Goal: Task Accomplishment & Management: Manage account settings

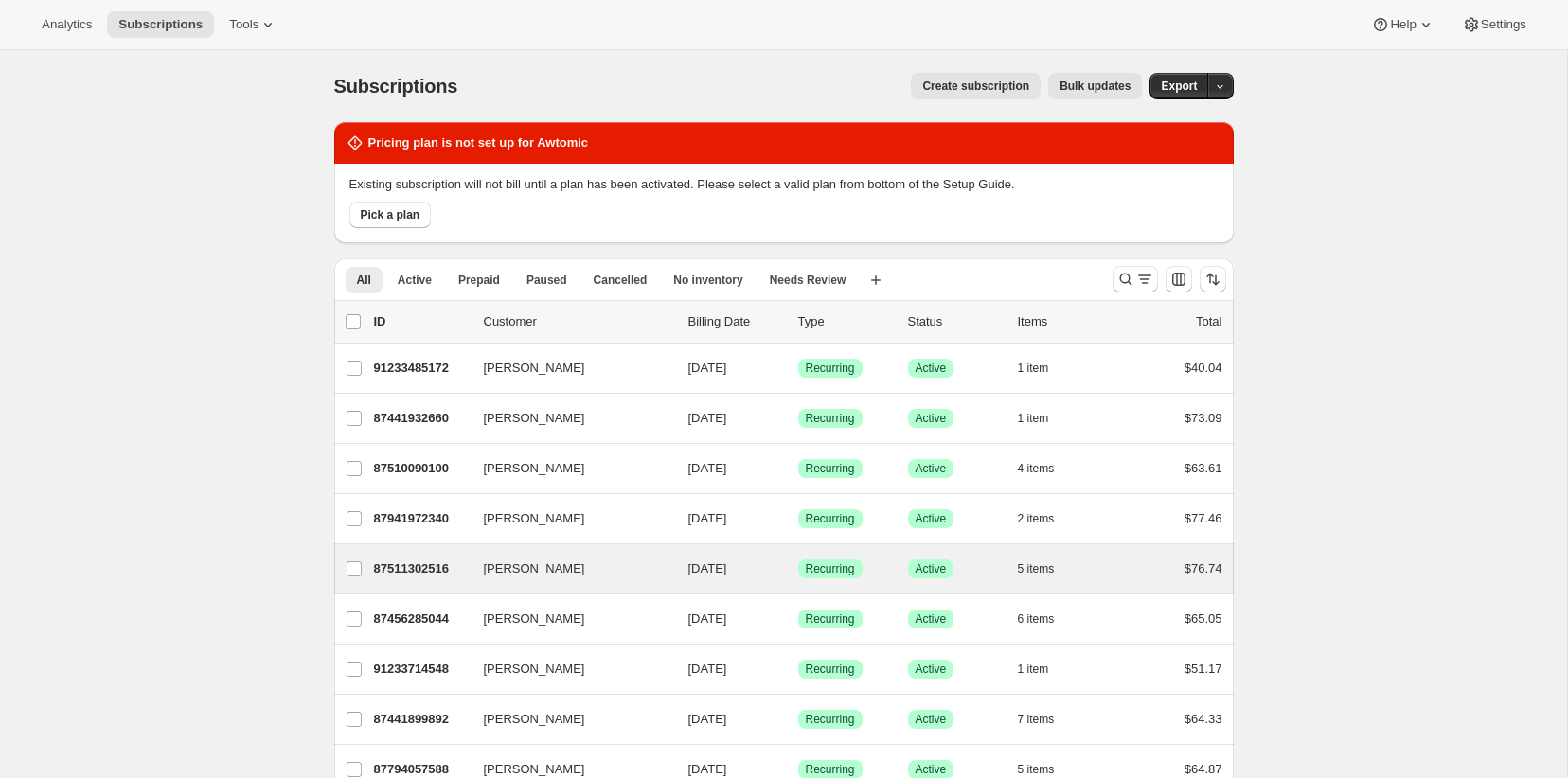
click at [436, 553] on div "David Barberich 87511302516 David Barberich 10/21/2025 Success Recurring Succes…" at bounding box center [784, 568] width 899 height 49
click at [426, 561] on p "87511302516" at bounding box center [421, 568] width 95 height 19
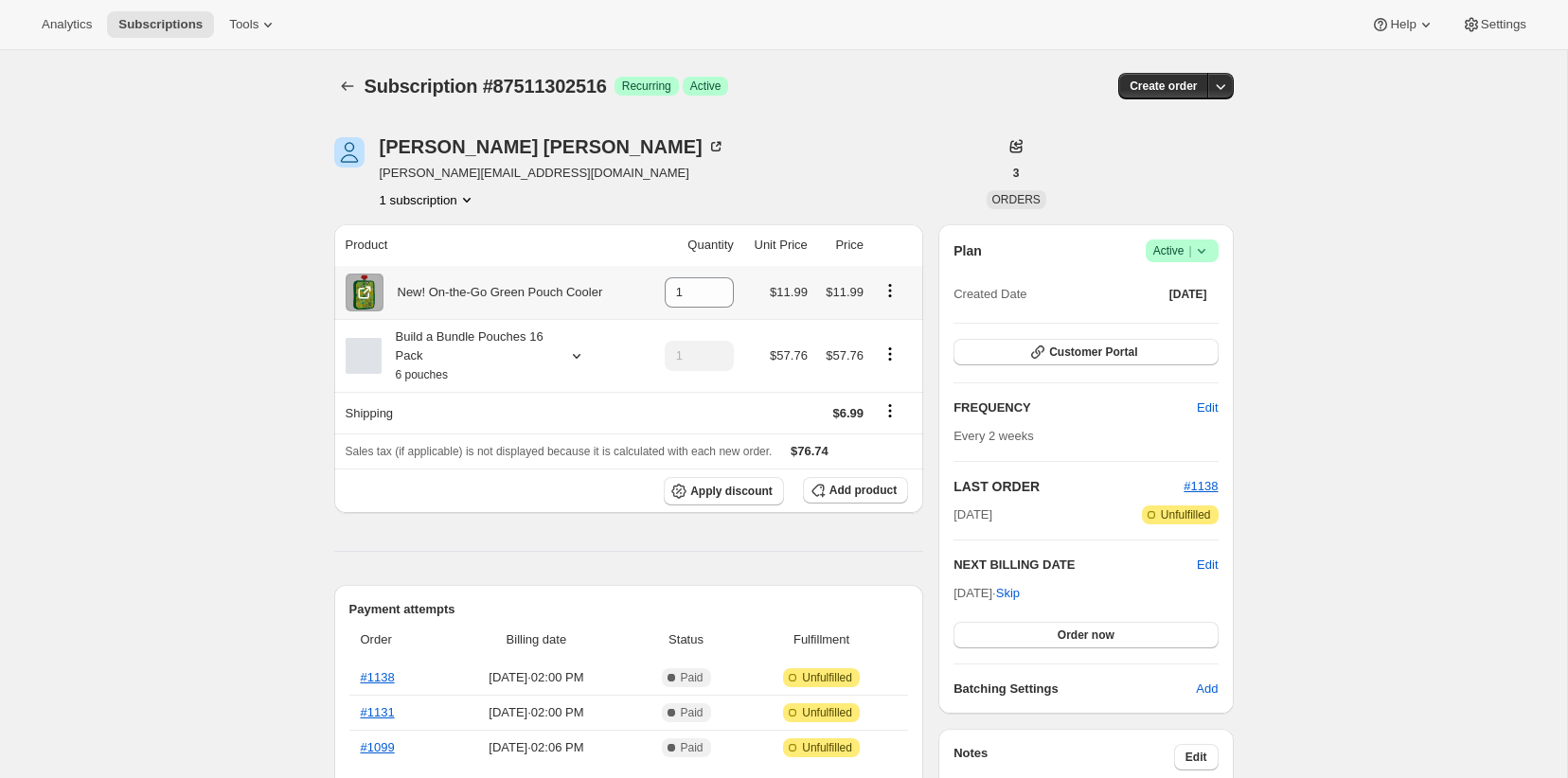
click at [889, 287] on icon "Product actions" at bounding box center [889, 291] width 19 height 19
click at [872, 325] on span "Remove" at bounding box center [877, 327] width 46 height 14
type input "0"
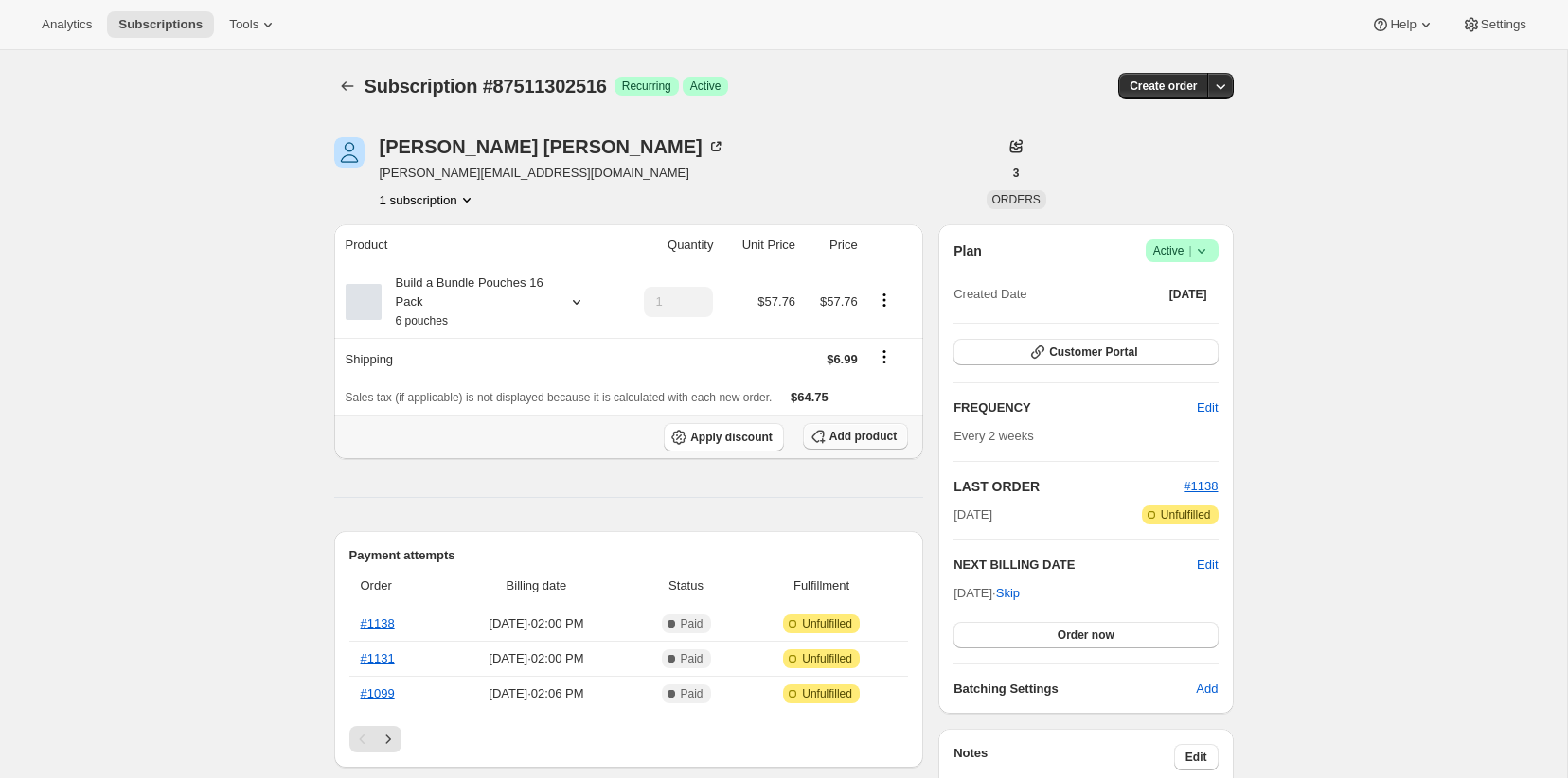
click at [845, 438] on span "Add product" at bounding box center [864, 436] width 68 height 15
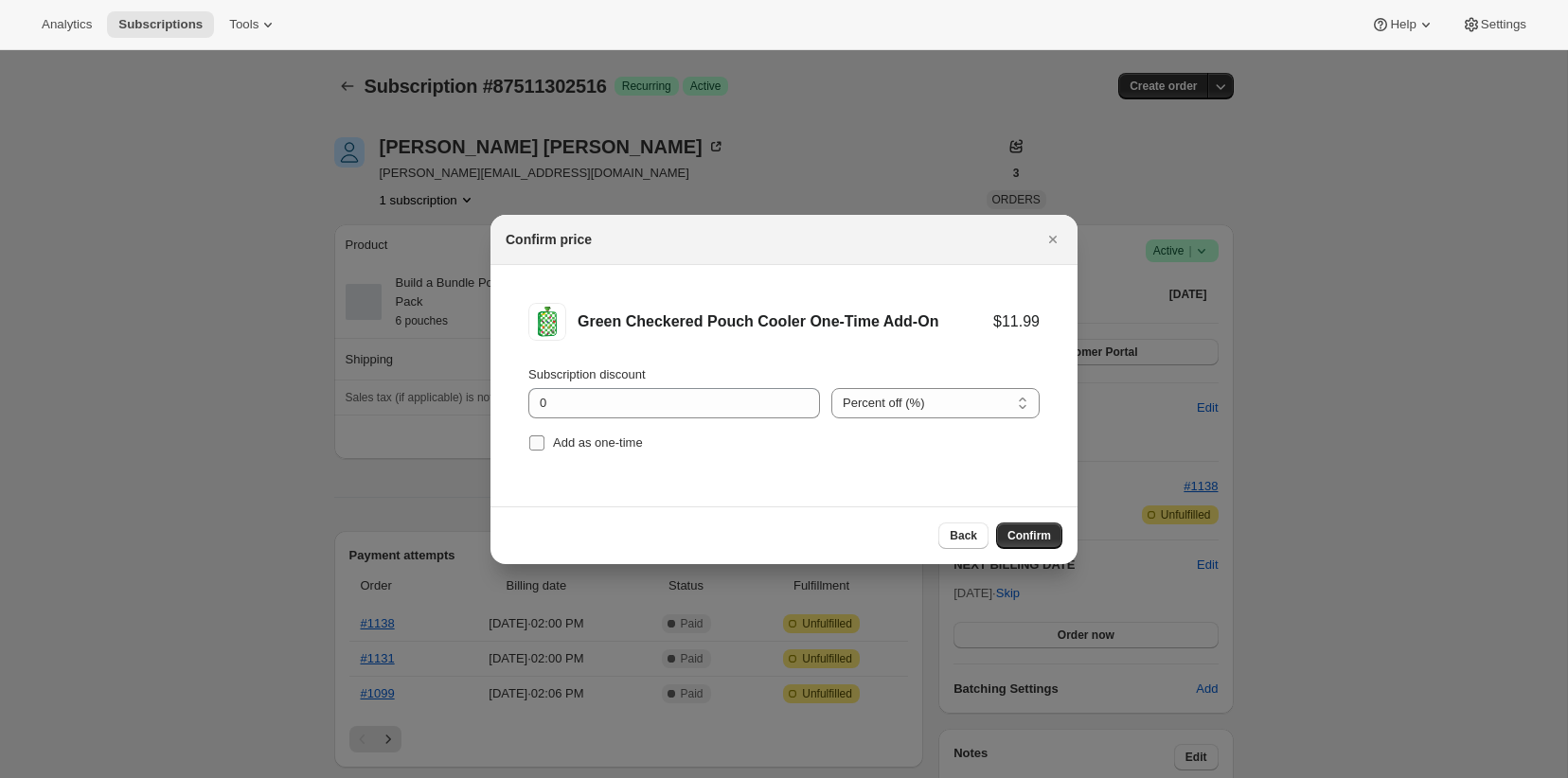
click at [609, 442] on span "Add as one-time" at bounding box center [598, 443] width 90 height 14
click at [544, 442] on input "Add as one-time" at bounding box center [536, 443] width 15 height 15
checkbox input "true"
click at [1014, 527] on button "Confirm" at bounding box center [1029, 535] width 67 height 27
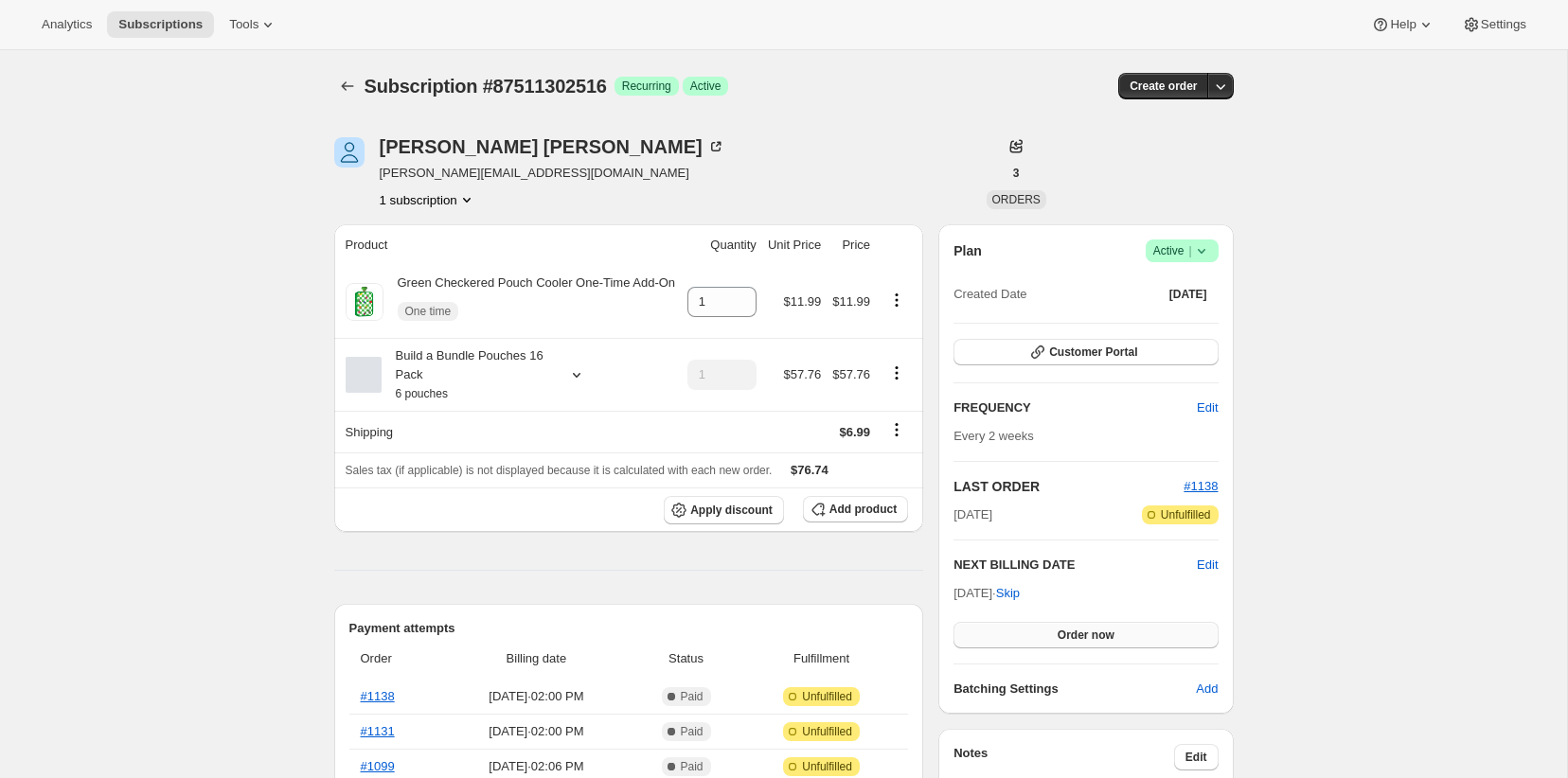
click at [1107, 625] on button "Order now" at bounding box center [1084, 635] width 264 height 27
click at [1107, 625] on button "Click to confirm" at bounding box center [1084, 635] width 264 height 27
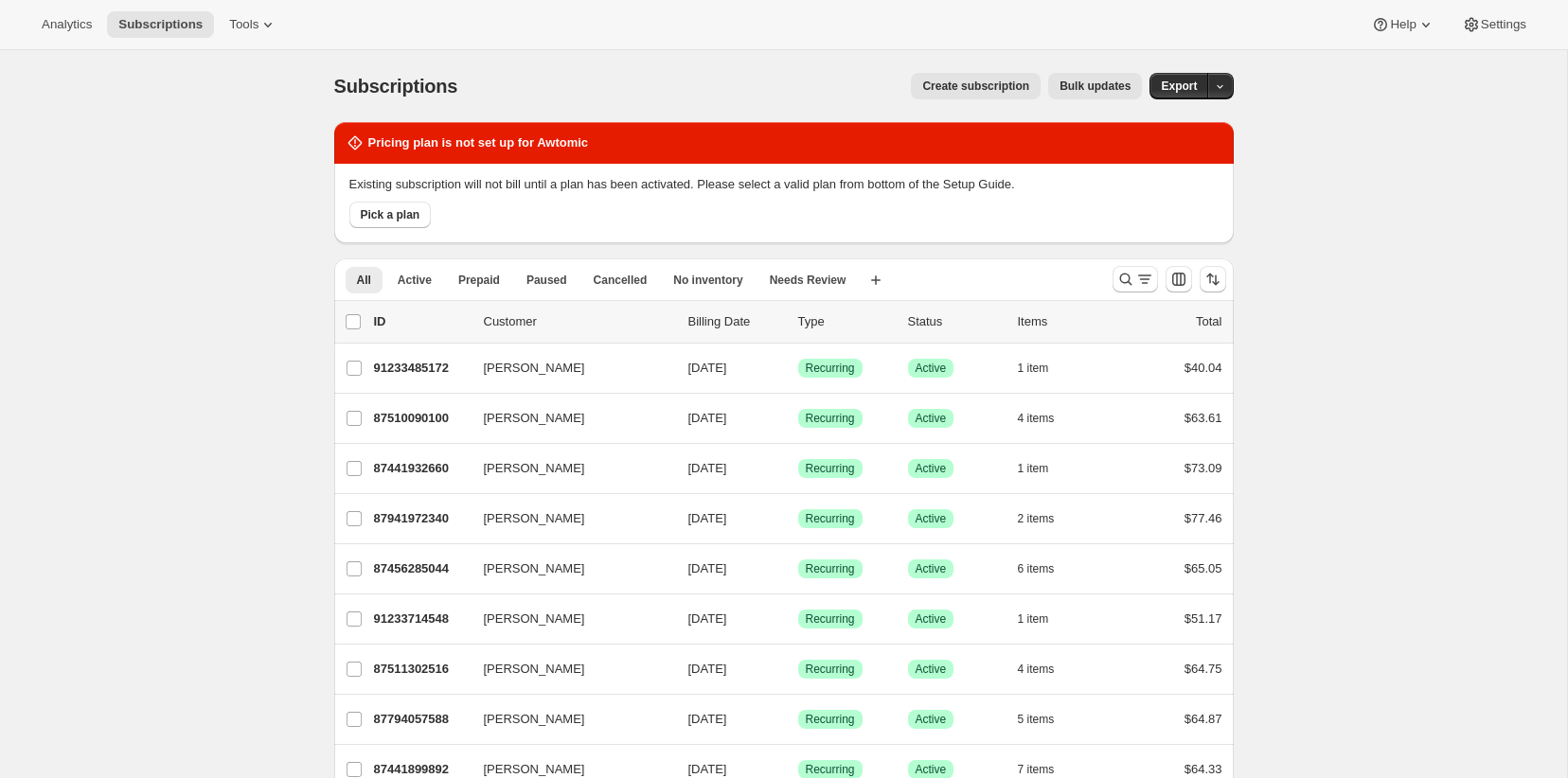
scroll to position [122, 0]
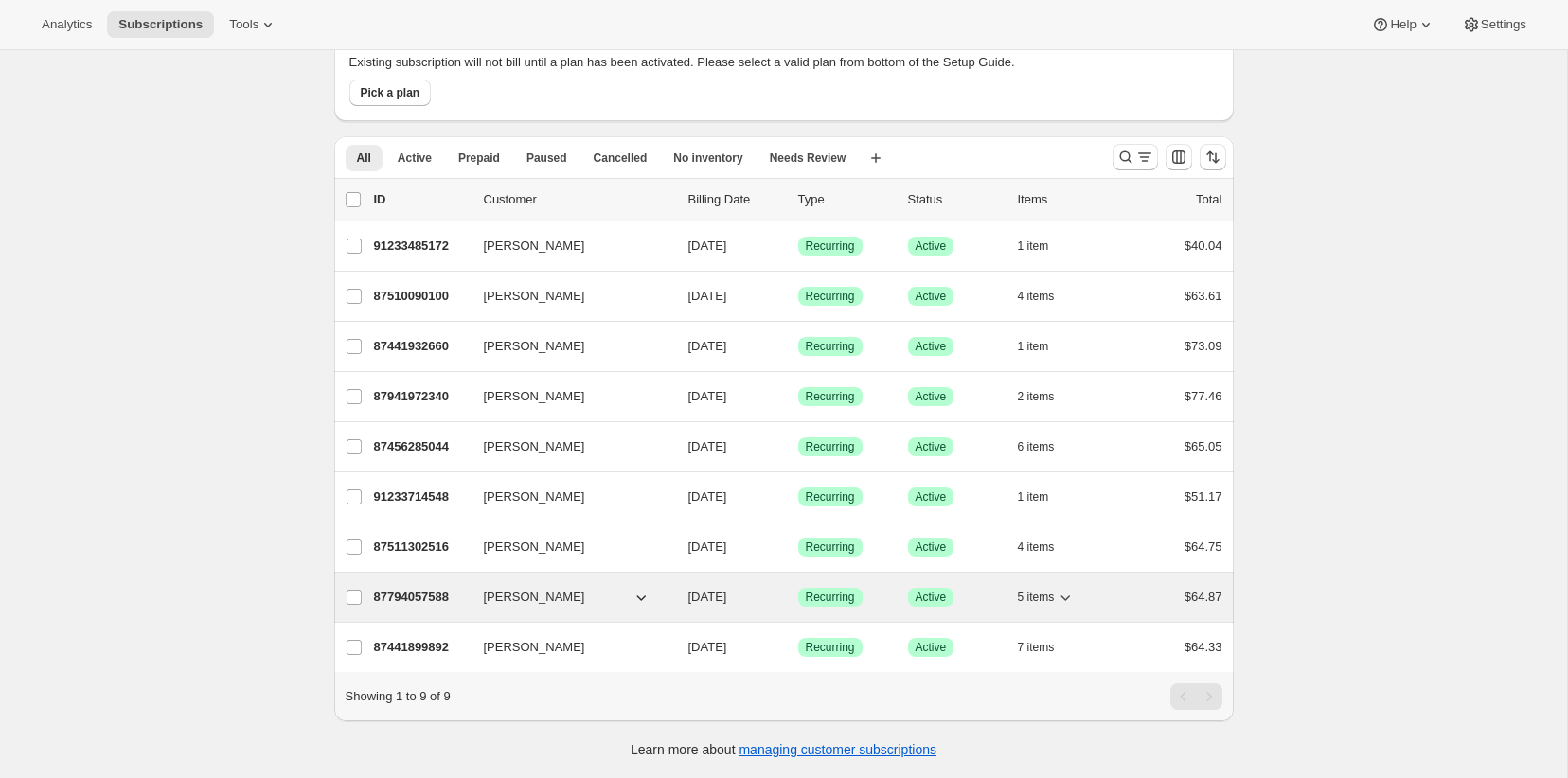
click at [411, 596] on p "87794057588" at bounding box center [421, 597] width 95 height 19
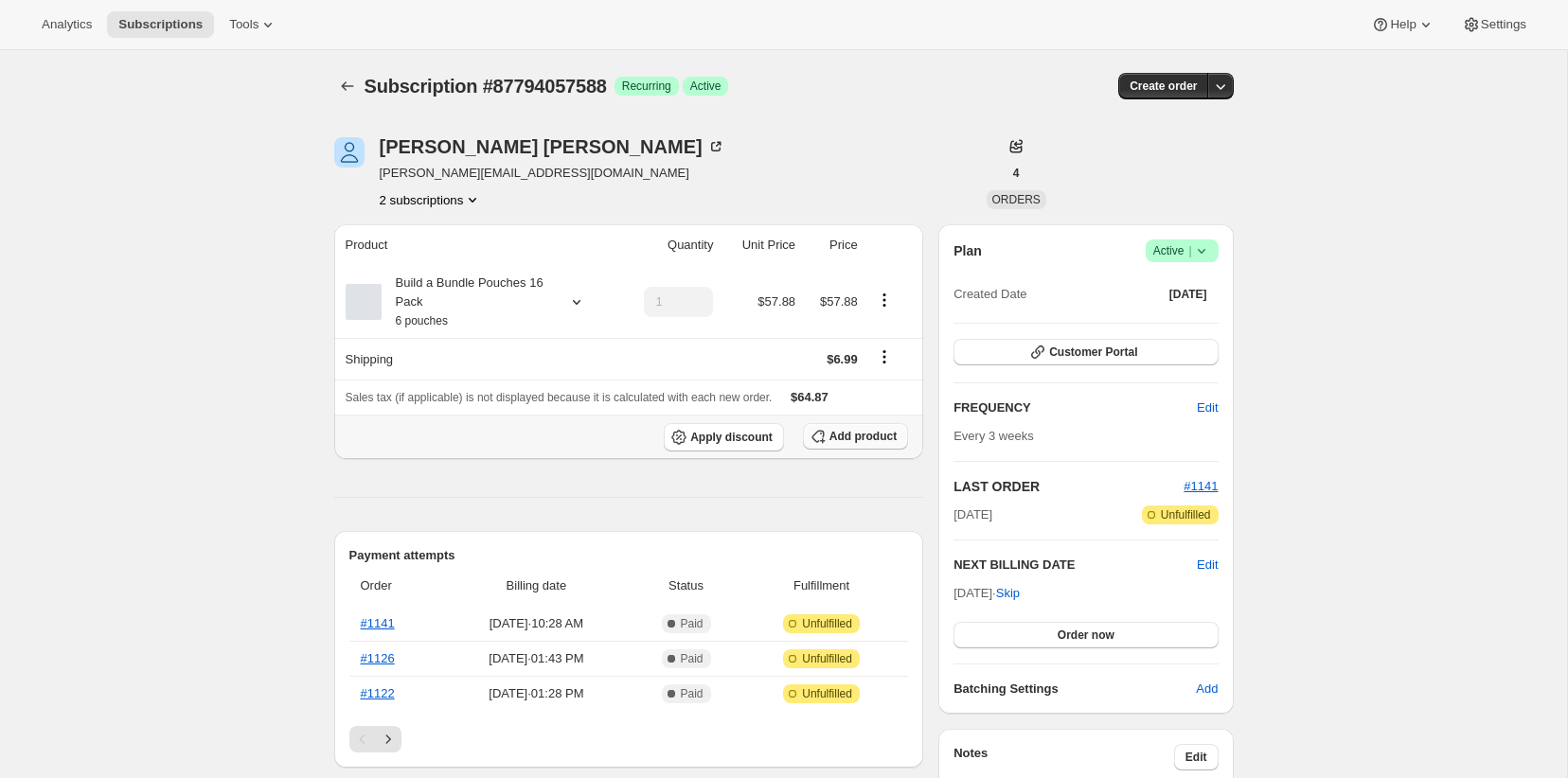
click at [860, 437] on span "Add product" at bounding box center [864, 436] width 68 height 15
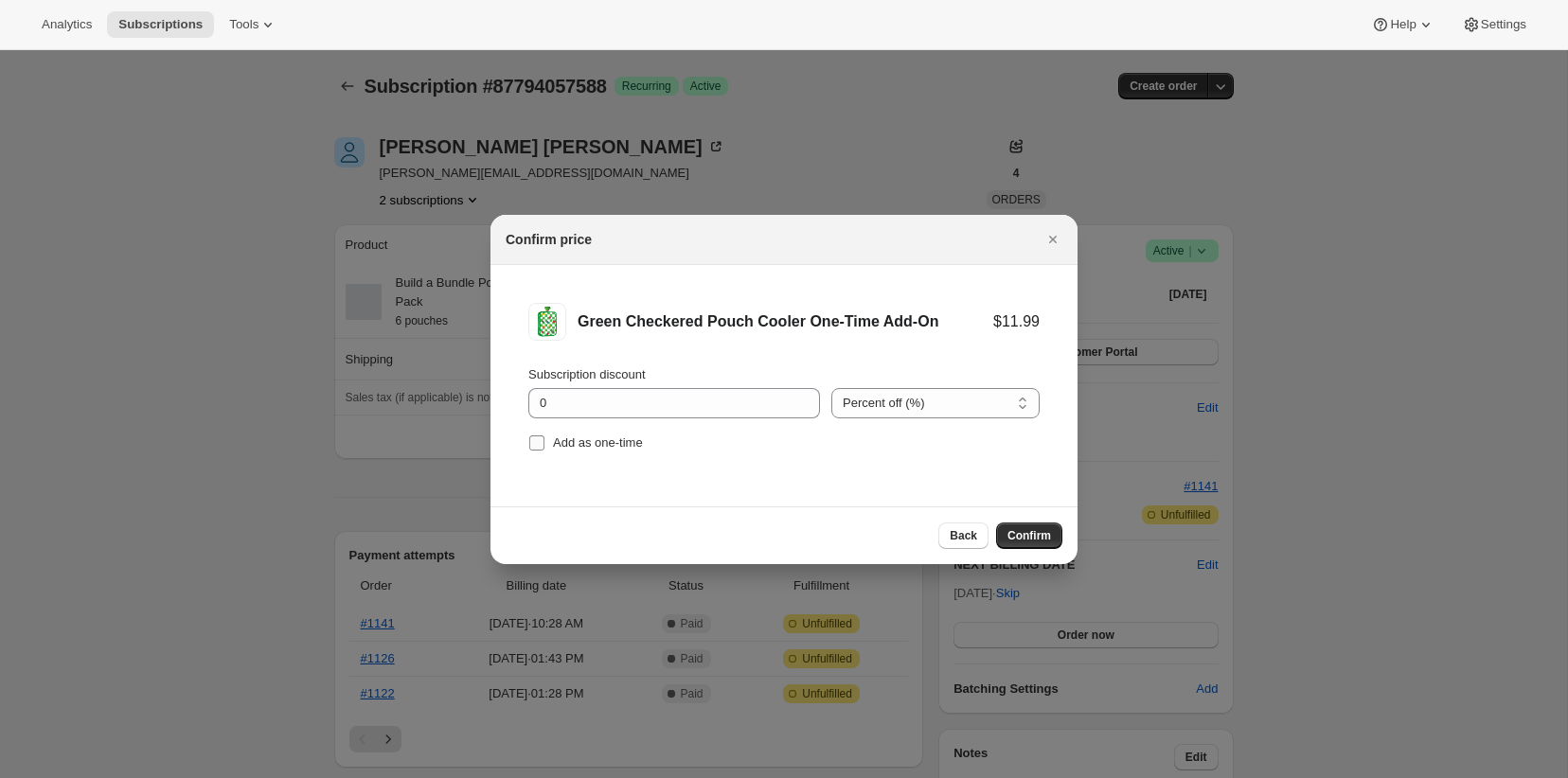
click at [606, 432] on label "Add as one-time" at bounding box center [585, 443] width 114 height 27
click at [544, 436] on input "Add as one-time" at bounding box center [536, 443] width 15 height 15
checkbox input "true"
click at [1037, 537] on span "Confirm" at bounding box center [1029, 535] width 44 height 15
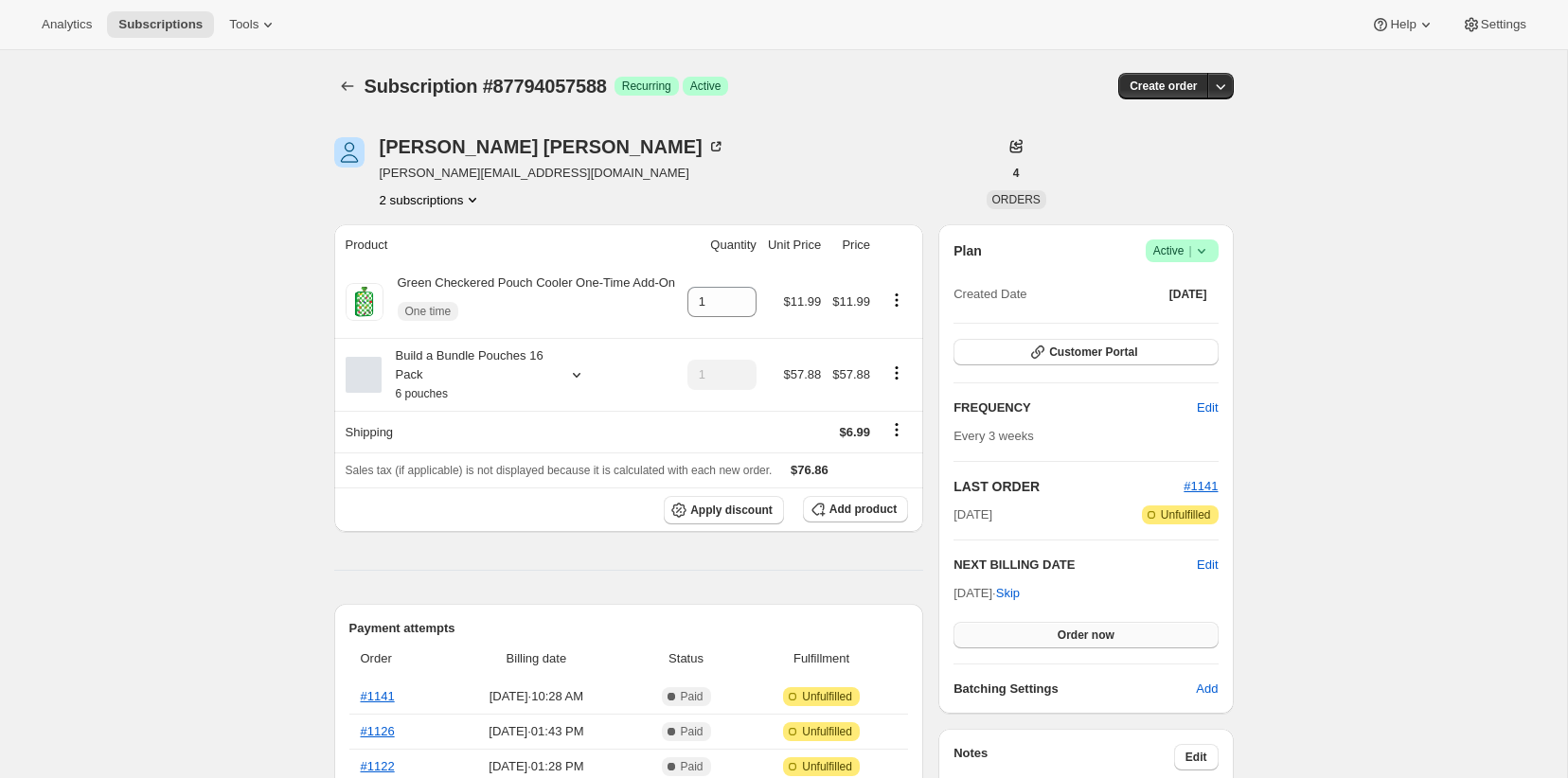
click at [1086, 644] on button "Order now" at bounding box center [1084, 635] width 264 height 27
click at [1083, 632] on span "Click to confirm" at bounding box center [1085, 635] width 87 height 15
